Goal: Find specific page/section: Find specific page/section

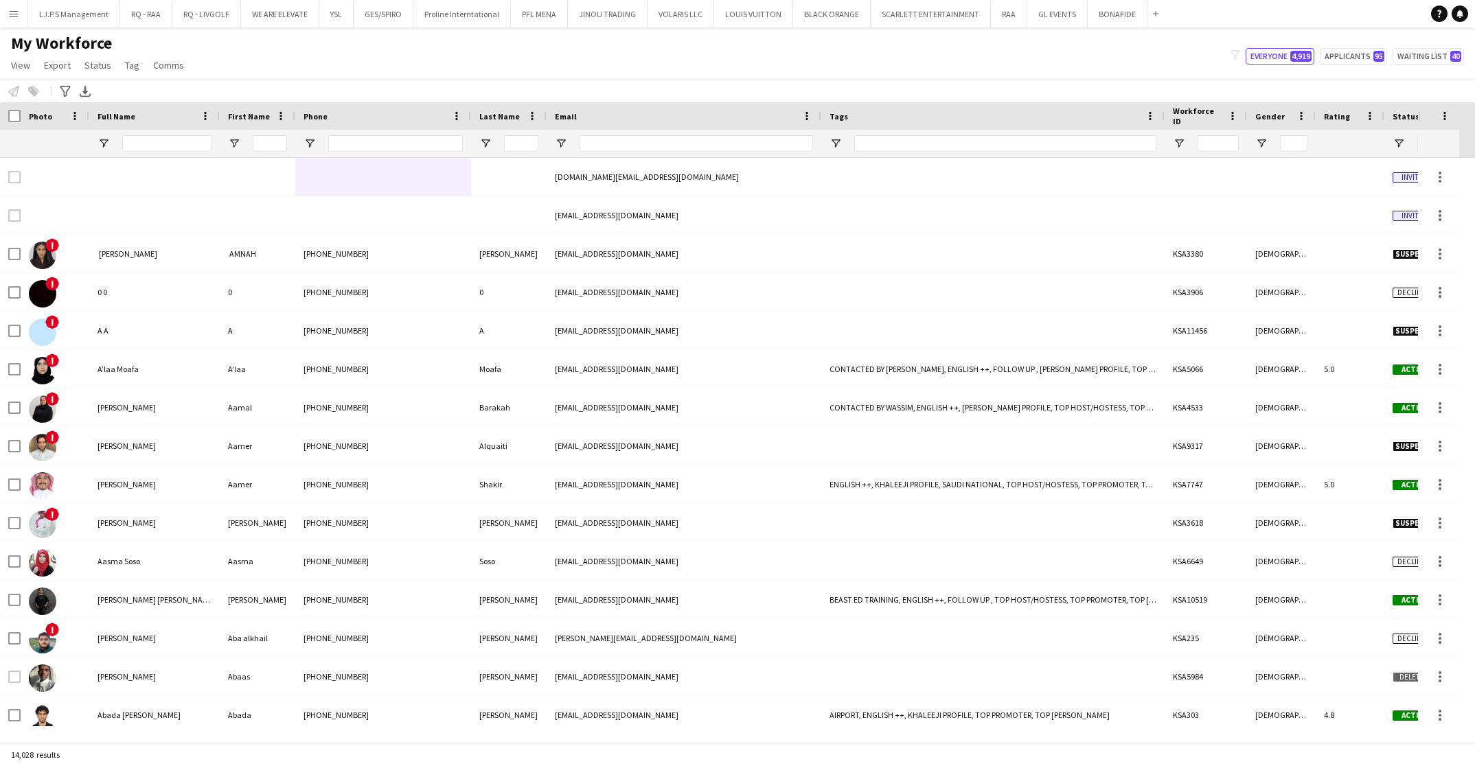
click at [24, 19] on button "Menu" at bounding box center [13, 13] width 27 height 27
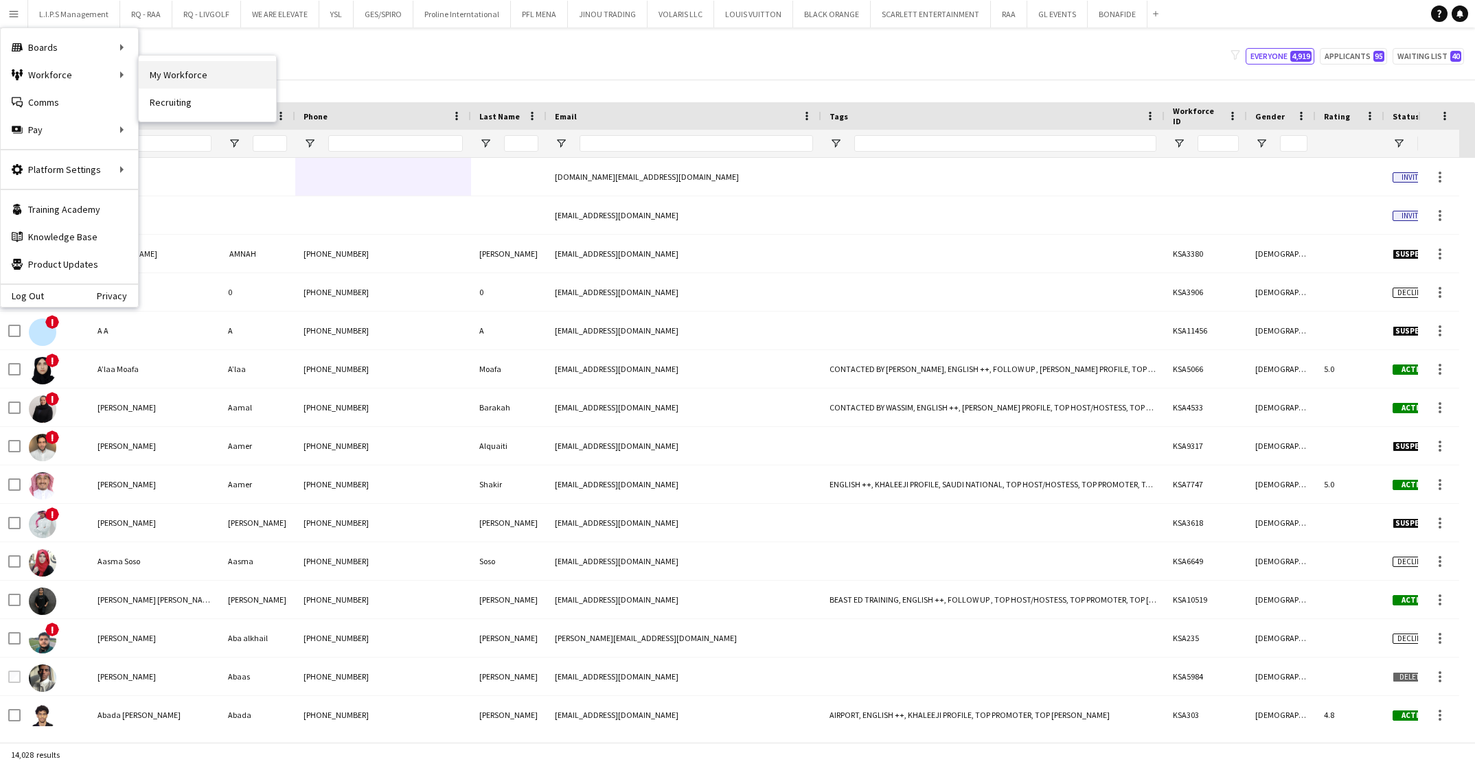
click at [172, 71] on link "My Workforce" at bounding box center [207, 74] width 137 height 27
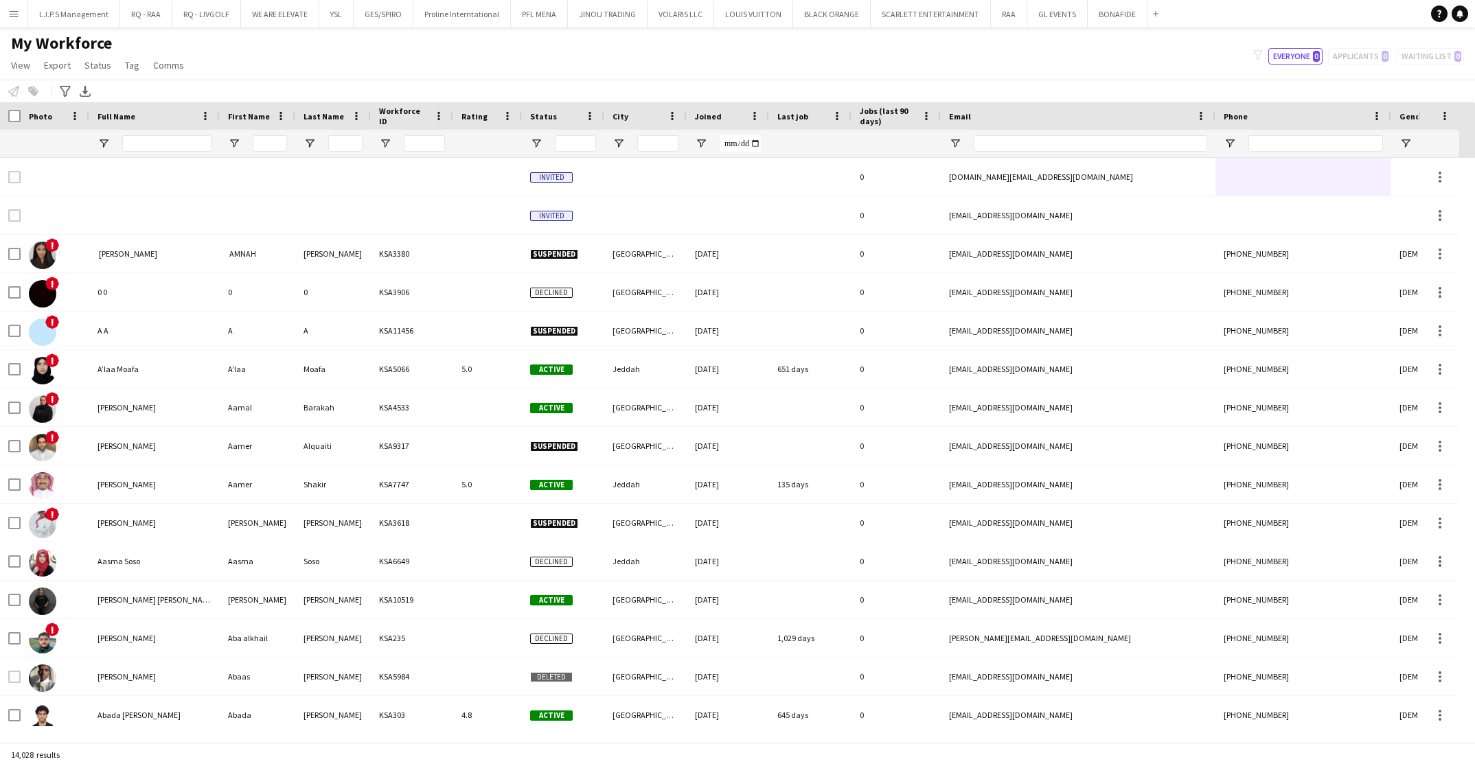
click at [695, 43] on div "My Workforce View Views Default view Basic Export View Full Name TAGS Test New …" at bounding box center [737, 56] width 1475 height 47
click at [153, 139] on input "Full Name Filter Input" at bounding box center [166, 143] width 89 height 16
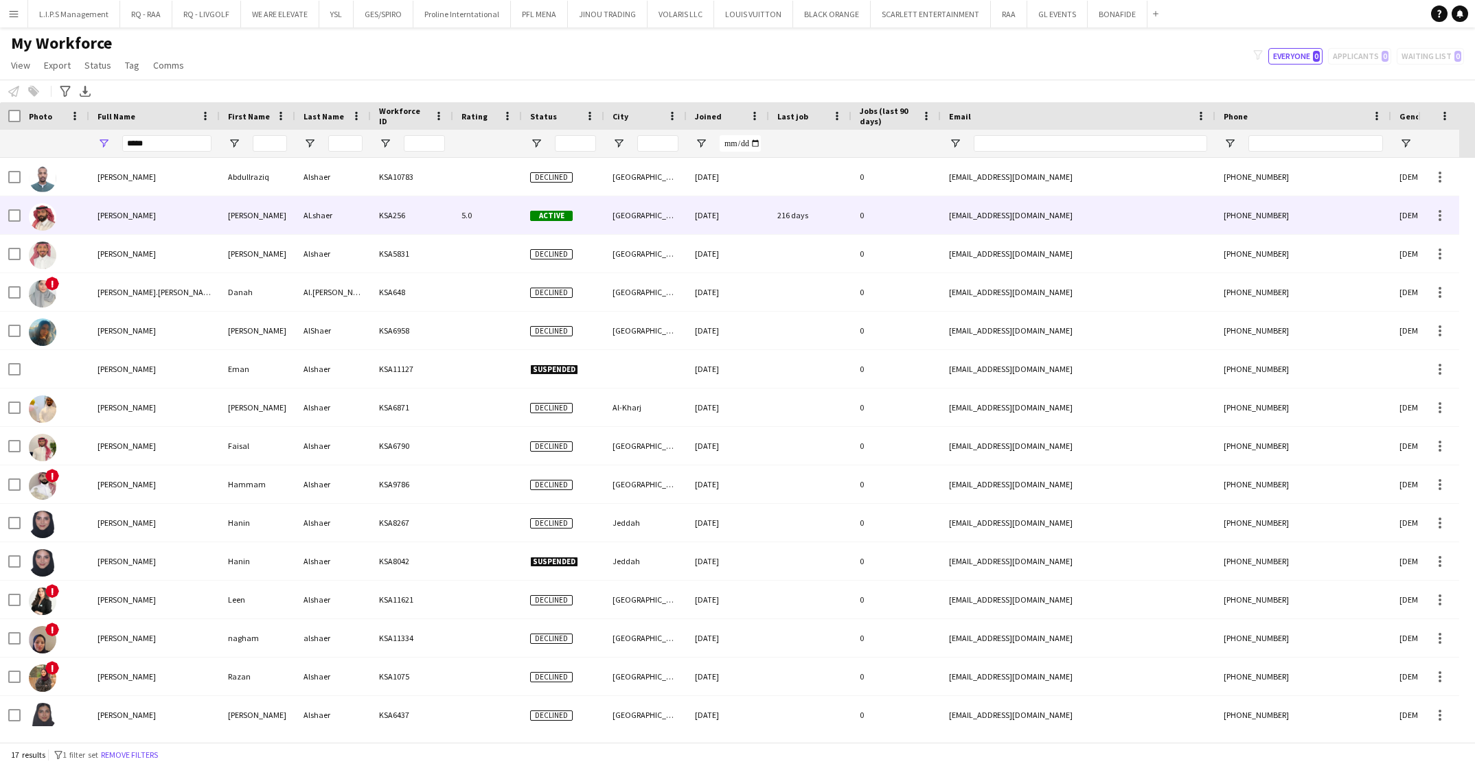
click at [130, 212] on span "[PERSON_NAME]" at bounding box center [127, 215] width 58 height 10
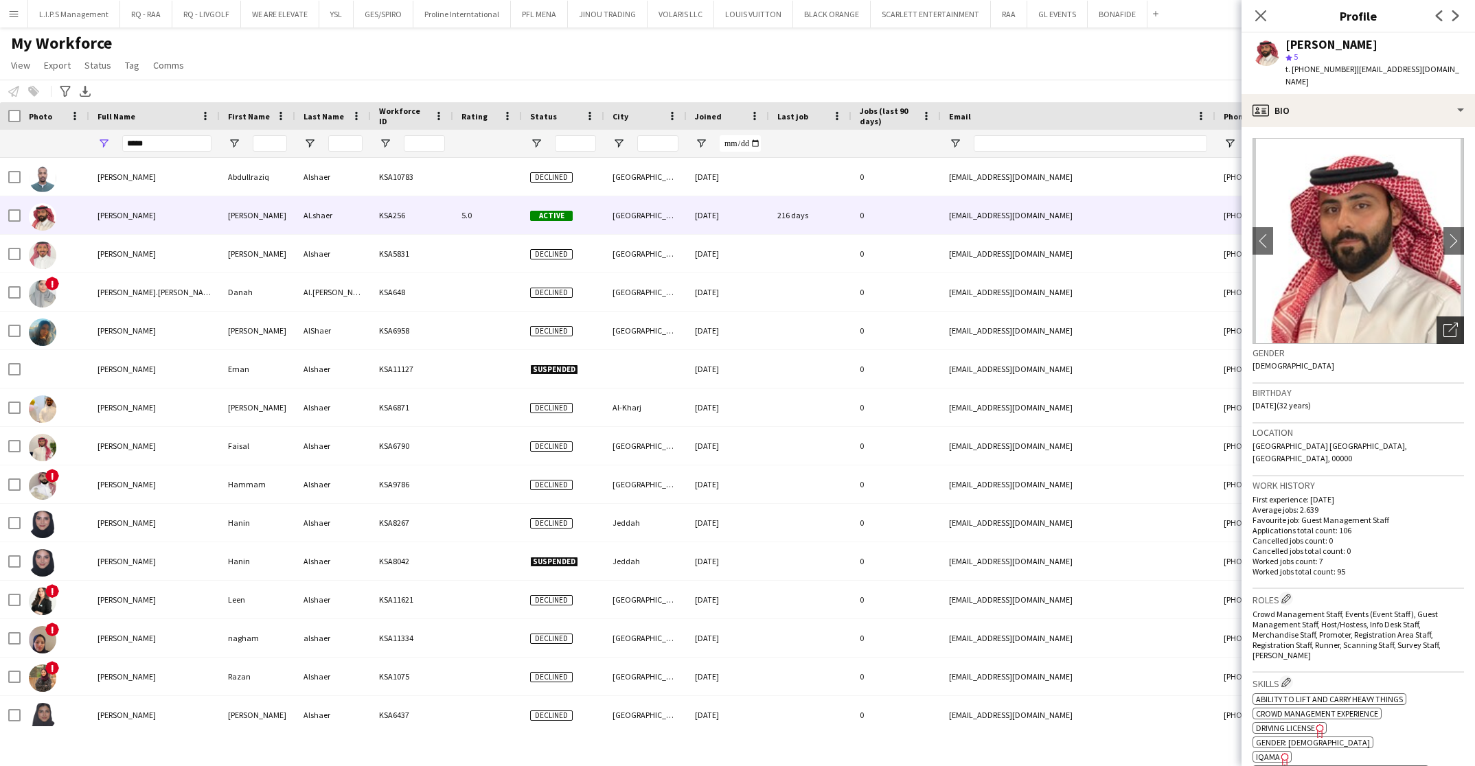
click at [1444, 323] on icon "Open photos pop-in" at bounding box center [1451, 330] width 14 height 14
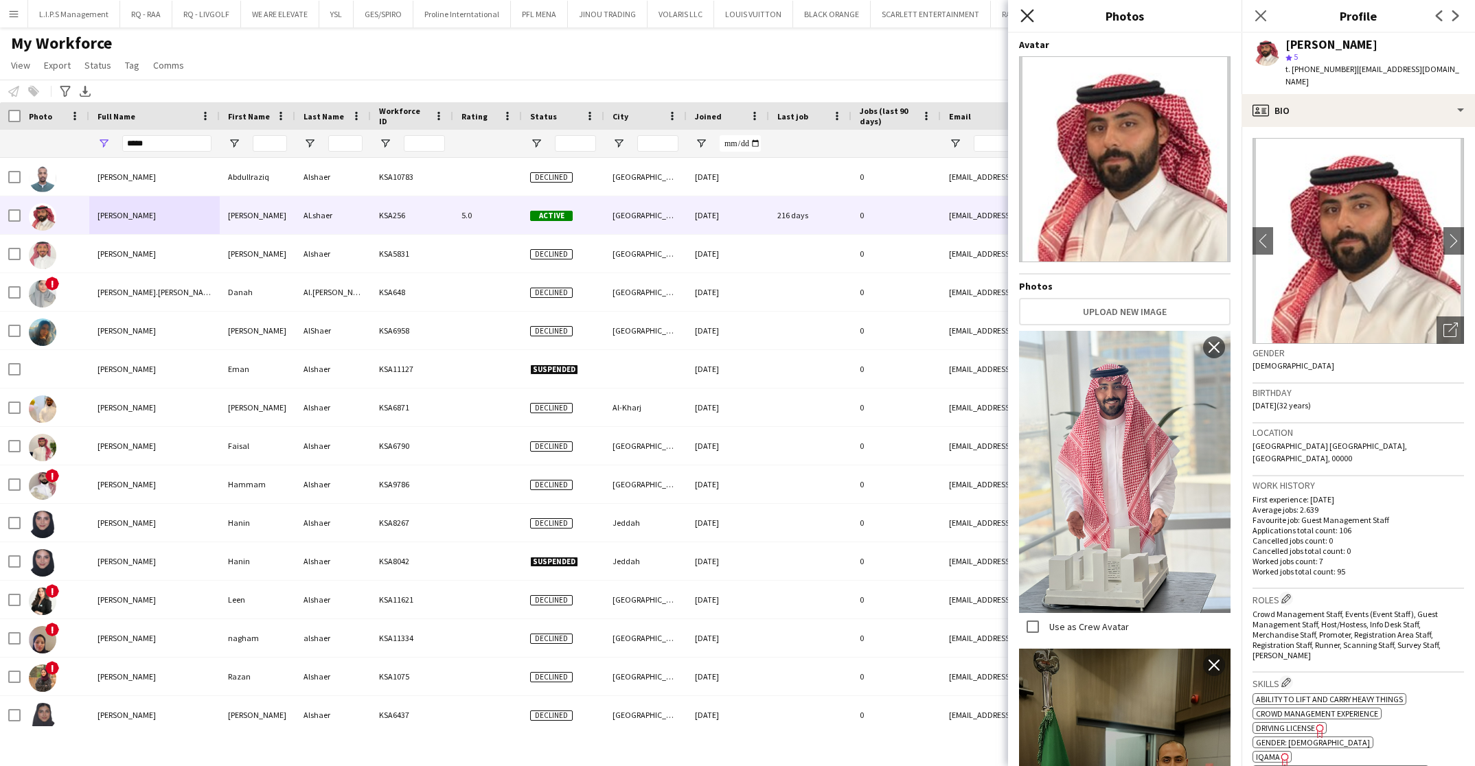
drag, startPoint x: 1029, startPoint y: 19, endPoint x: 1162, endPoint y: 32, distance: 133.9
click at [1030, 19] on icon at bounding box center [1027, 15] width 13 height 13
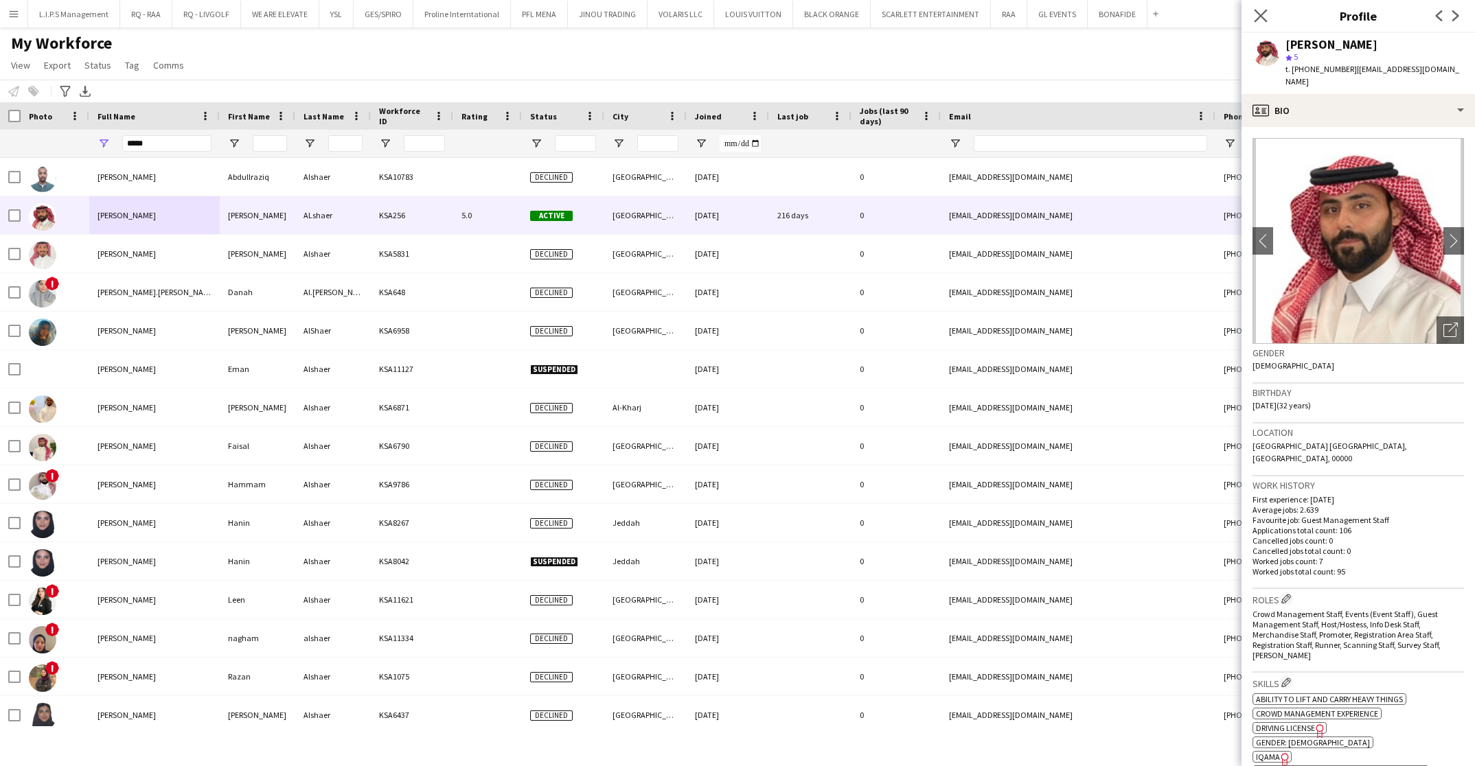
click at [1253, 14] on app-icon "Close pop-in" at bounding box center [1261, 16] width 20 height 20
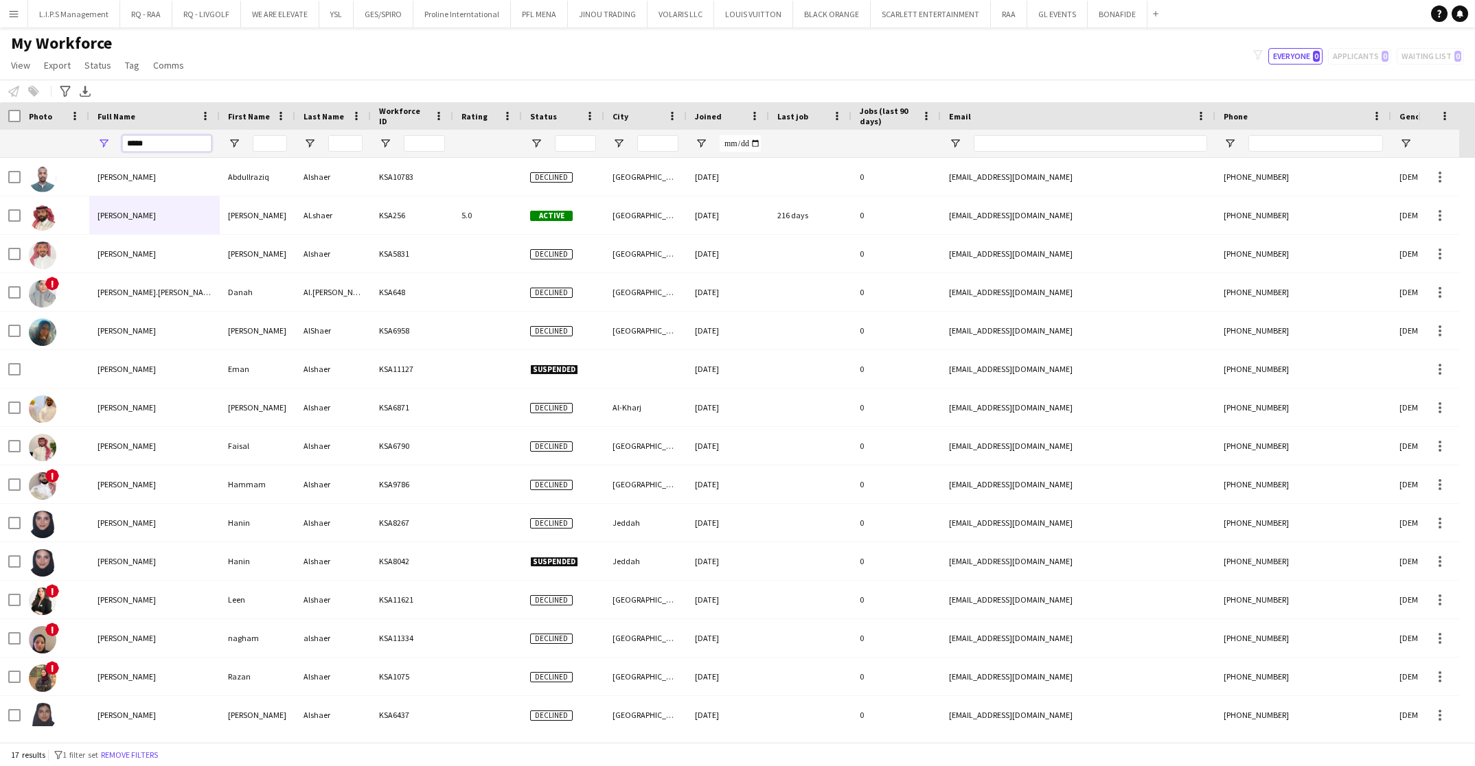
drag, startPoint x: 183, startPoint y: 144, endPoint x: 30, endPoint y: 97, distance: 159.7
click at [30, 97] on main "My Workforce View Views Default view Basic Export View Full Name TAGS Test New …" at bounding box center [737, 387] width 1475 height 720
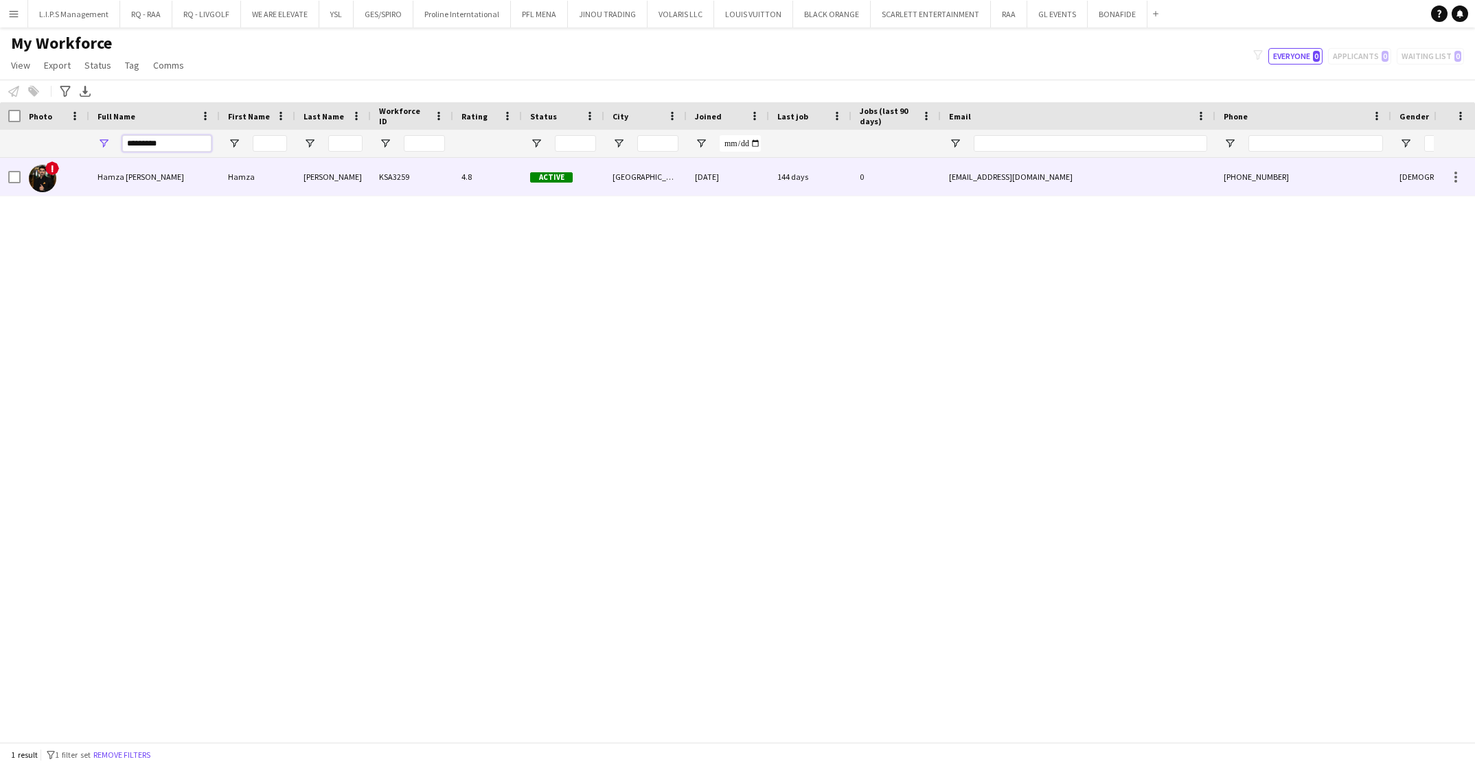
type input "*********"
click at [76, 181] on div "!" at bounding box center [55, 177] width 69 height 38
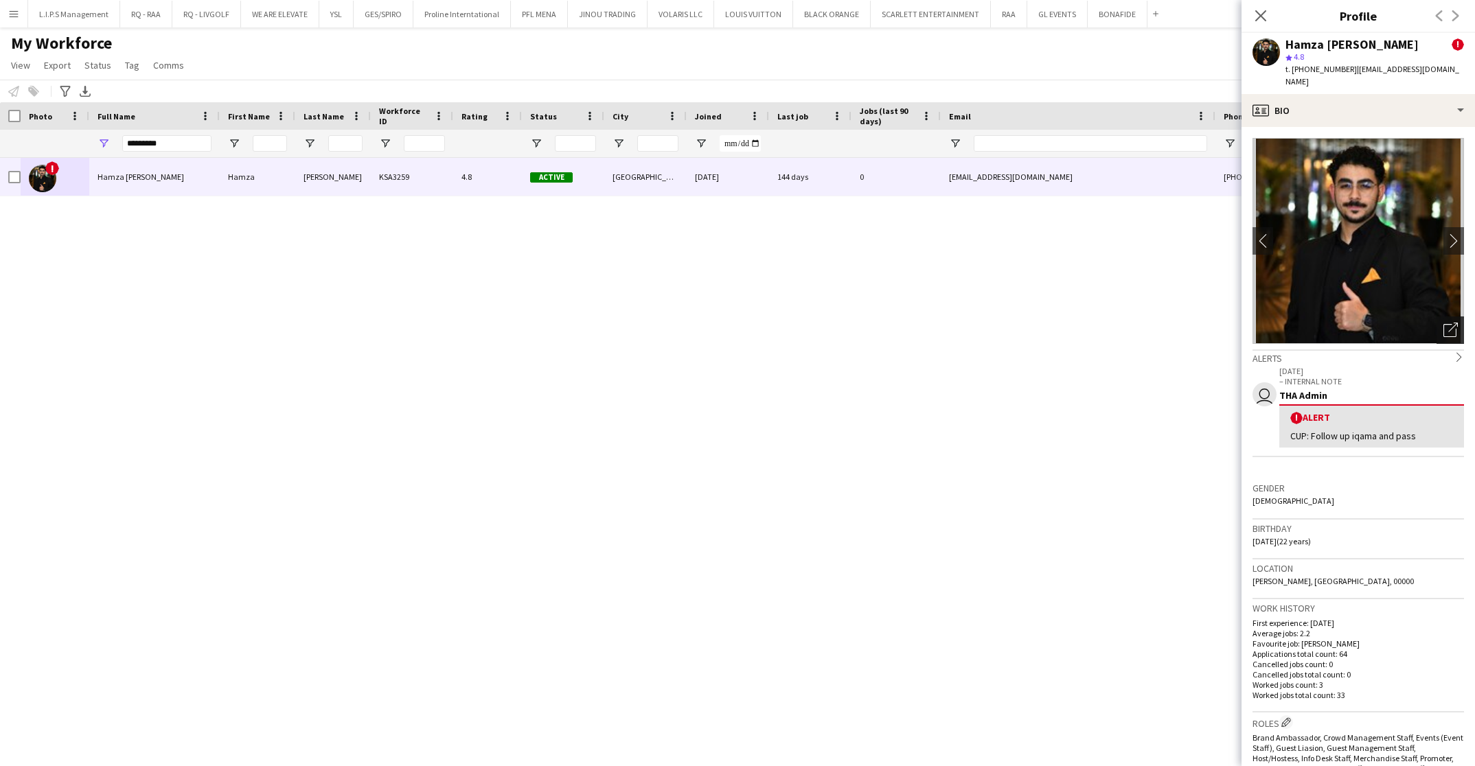
click at [1444, 323] on icon "Open photos pop-in" at bounding box center [1451, 330] width 14 height 14
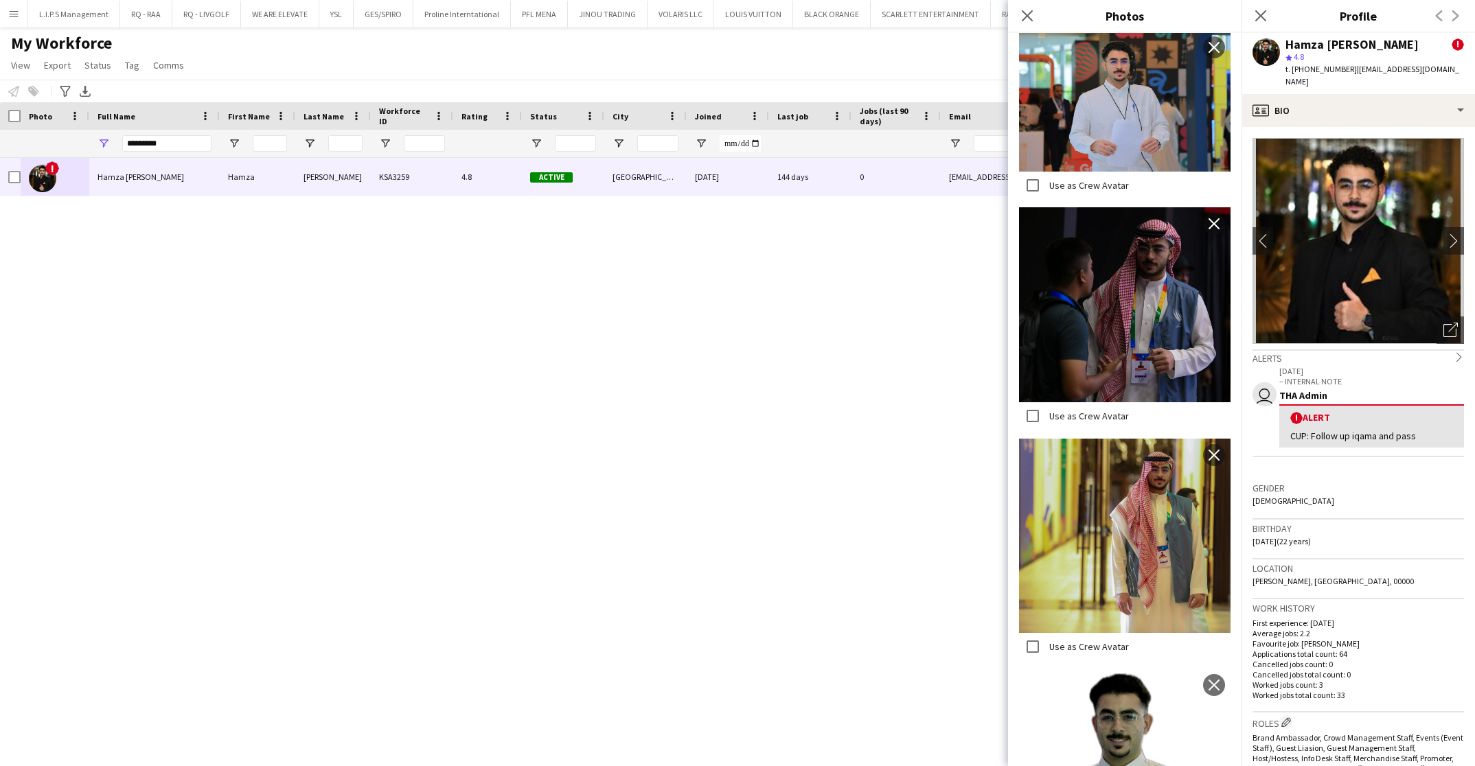
scroll to position [1797, 0]
